Goal: Information Seeking & Learning: Find specific fact

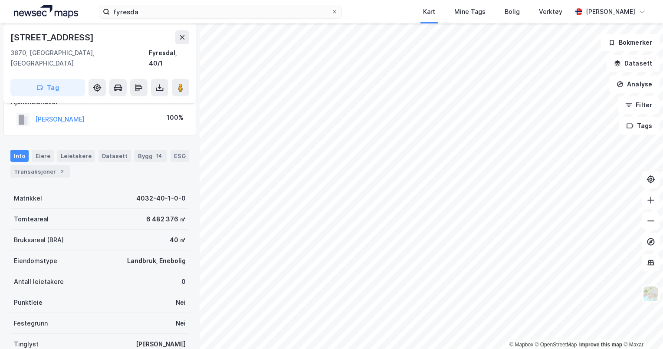
scroll to position [8, 0]
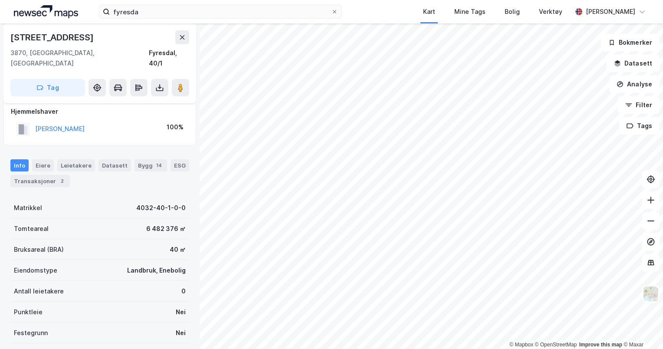
click at [66, 124] on div "[PERSON_NAME]" at bounding box center [59, 129] width 49 height 10
click at [0, 0] on button "[PERSON_NAME]" at bounding box center [0, 0] width 0 height 0
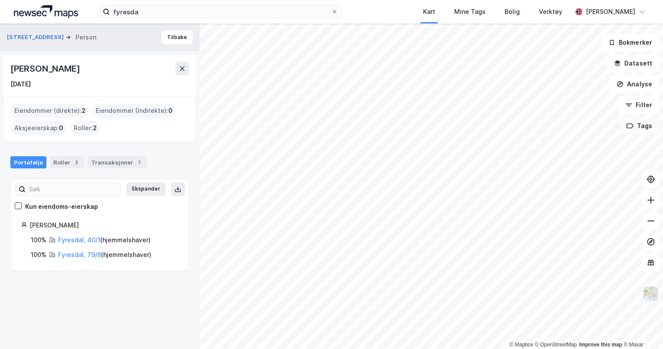
click at [623, 118] on div "© Mapbox © OpenStreetMap Improve this map © Maxar [STREET_ADDRESS] Person [PERS…" at bounding box center [331, 186] width 663 height 326
click at [663, 183] on html "fyresda Kart Mine Tags Bolig Verktøy [PERSON_NAME] © Mapbox © OpenStreetMap Imp…" at bounding box center [331, 174] width 663 height 349
click at [652, 188] on div "© Mapbox © OpenStreetMap Improve this map © Maxar [STREET_ADDRESS] Person [PERS…" at bounding box center [331, 186] width 663 height 326
click at [602, 0] on html "fyresda Kart Mine Tags Bolig Verktøy [PERSON_NAME] © Mapbox © OpenStreetMap Imp…" at bounding box center [331, 174] width 663 height 349
click at [651, 197] on icon at bounding box center [651, 200] width 9 height 9
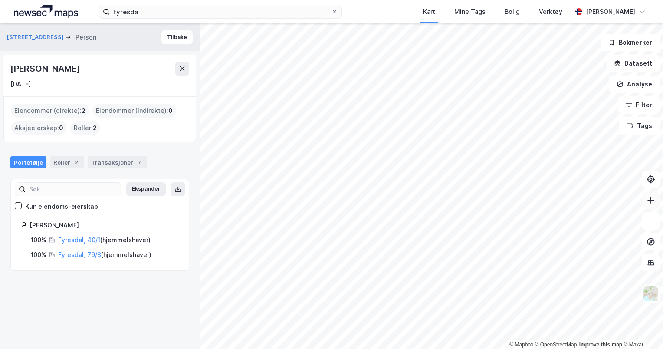
click at [651, 197] on icon at bounding box center [651, 200] width 9 height 9
click at [543, 349] on html "fyresda Kart Mine Tags Bolig Verktøy [PERSON_NAME] © Mapbox © OpenStreetMap Imp…" at bounding box center [331, 174] width 663 height 349
click at [652, 203] on icon at bounding box center [651, 200] width 9 height 9
click at [153, 7] on input "fyresda" at bounding box center [220, 11] width 221 height 13
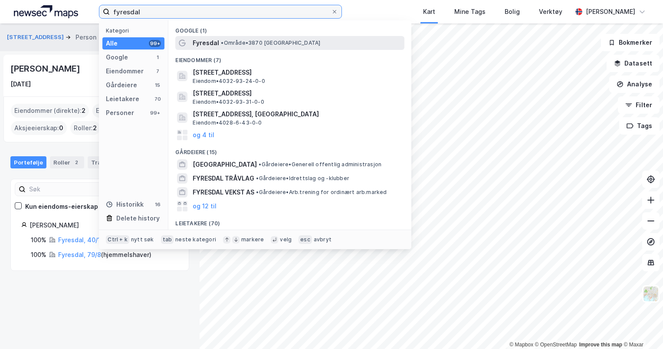
type input "fyresdal"
click at [199, 47] on span "Fyresdal" at bounding box center [206, 43] width 26 height 10
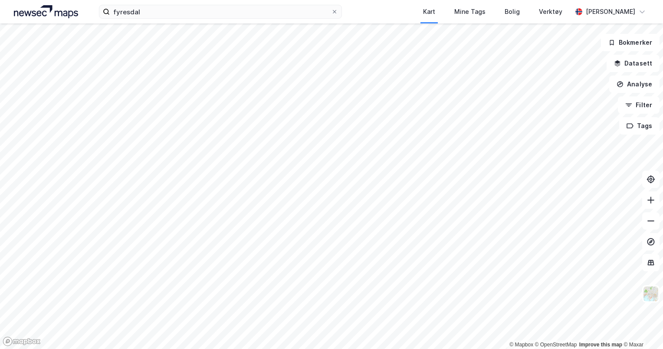
click at [395, 349] on html "fyresdal Kart Mine Tags Bolig Verktøy [PERSON_NAME] © Mapbox © OpenStreetMap Im…" at bounding box center [331, 174] width 663 height 349
click at [407, 349] on html "fyresdal Kart Mine Tags Bolig Verktøy [PERSON_NAME] © Mapbox © OpenStreetMap Im…" at bounding box center [331, 174] width 663 height 349
